Goal: Information Seeking & Learning: Learn about a topic

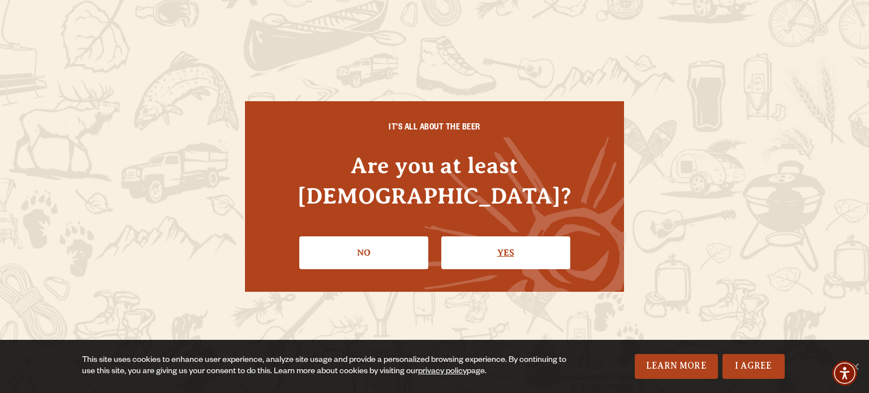
click at [497, 242] on link "Yes" at bounding box center [505, 252] width 129 height 33
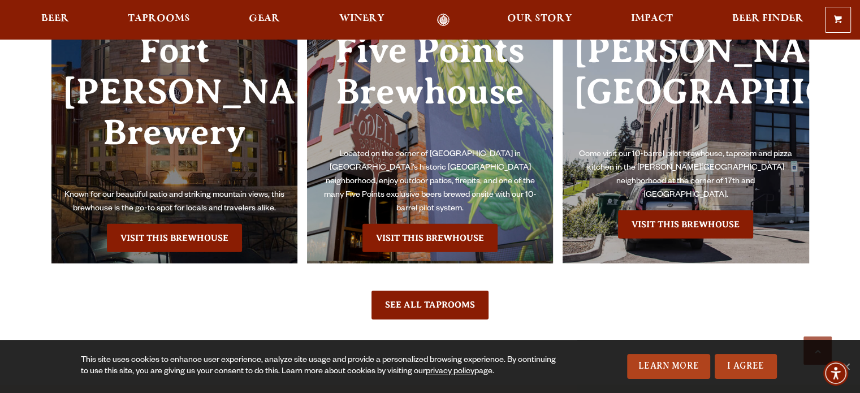
scroll to position [2715, 0]
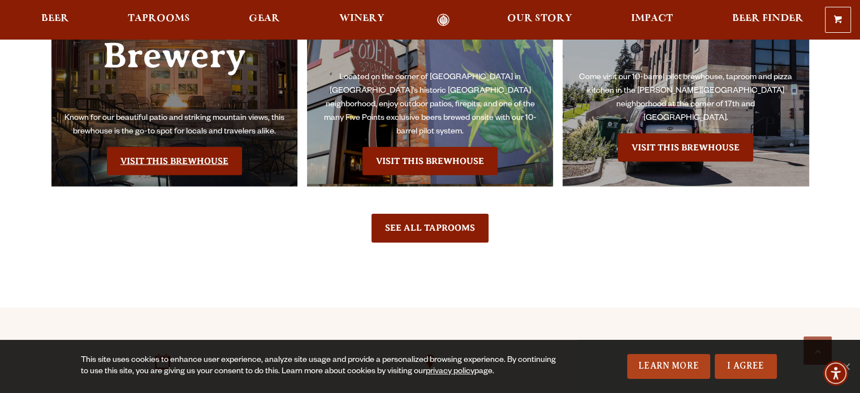
click at [160, 147] on link "Visit this Brewhouse" at bounding box center [174, 161] width 135 height 28
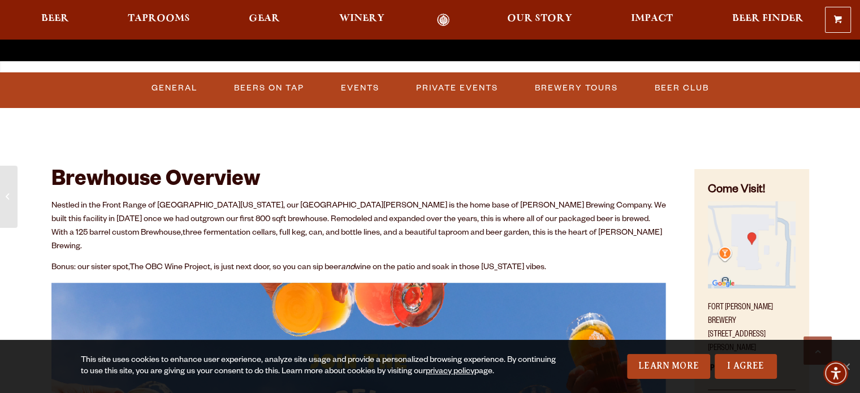
scroll to position [396, 0]
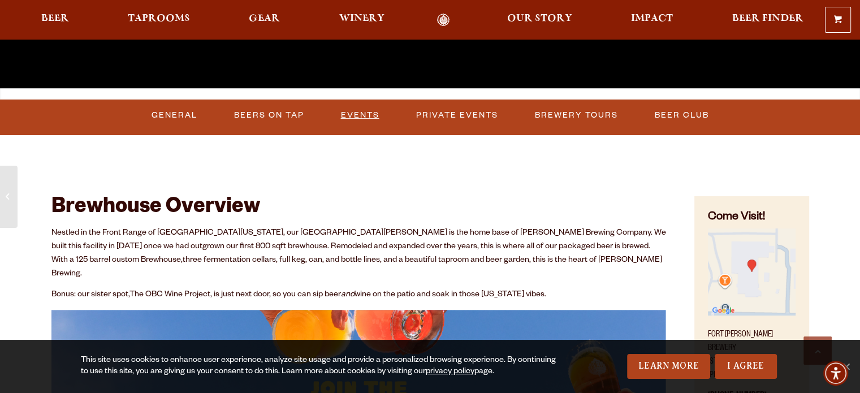
click at [355, 113] on link "Events" at bounding box center [361, 115] width 48 height 26
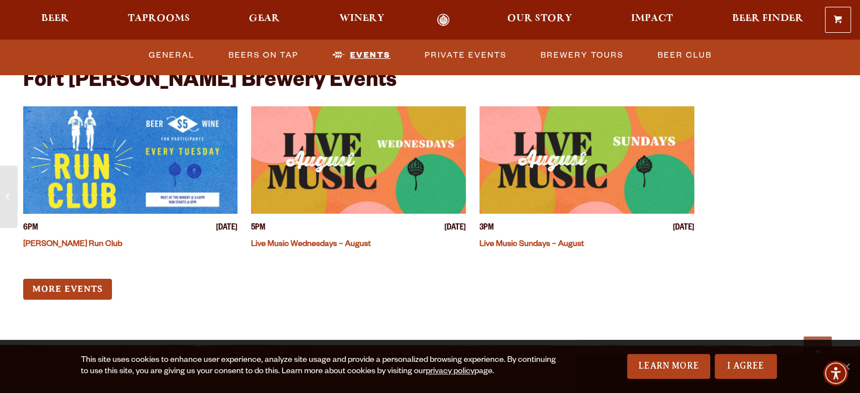
scroll to position [4483, 0]
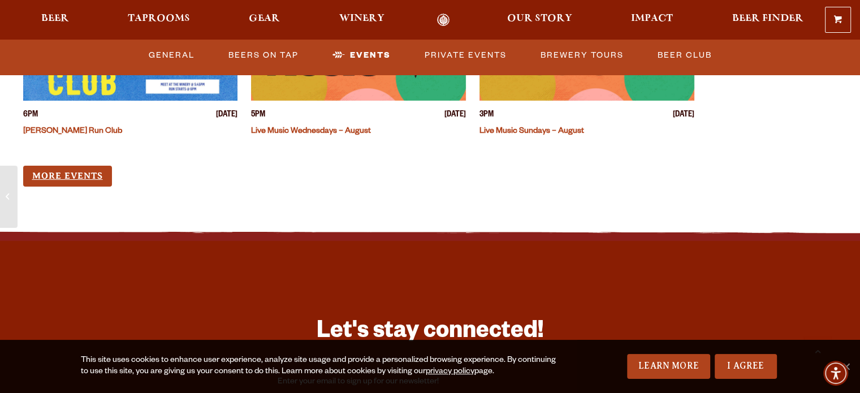
click at [79, 166] on link "More Events" at bounding box center [67, 176] width 89 height 21
